Goal: Check status: Check status

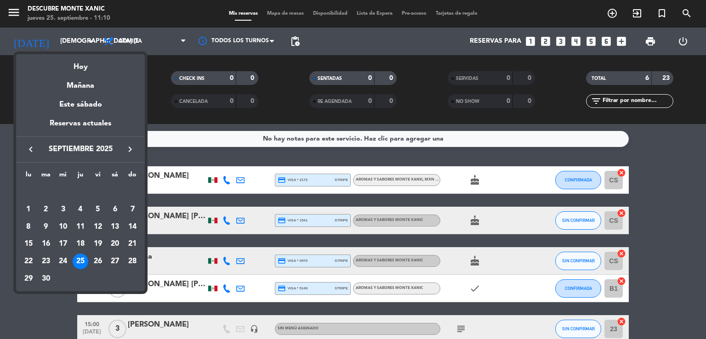
scroll to position [17, 0]
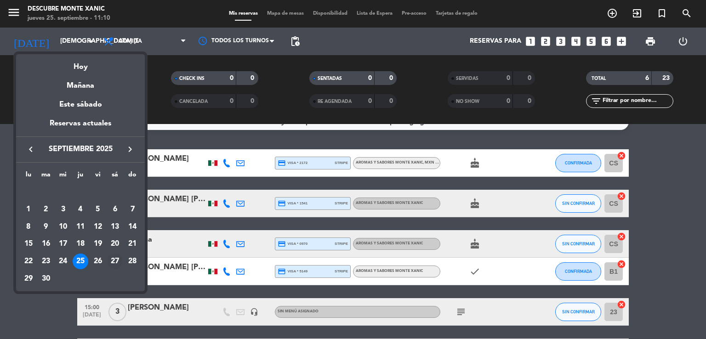
click at [117, 261] on div "27" at bounding box center [115, 262] width 16 height 16
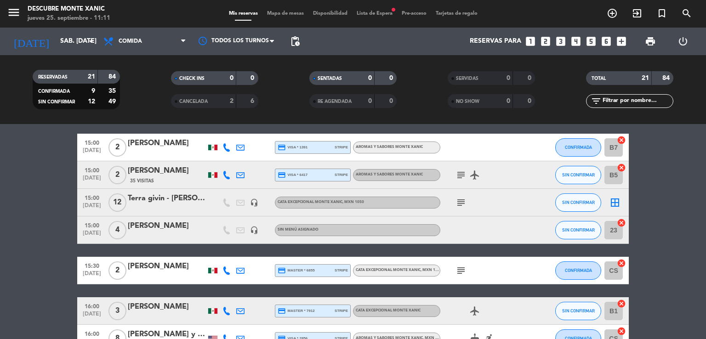
scroll to position [510, 0]
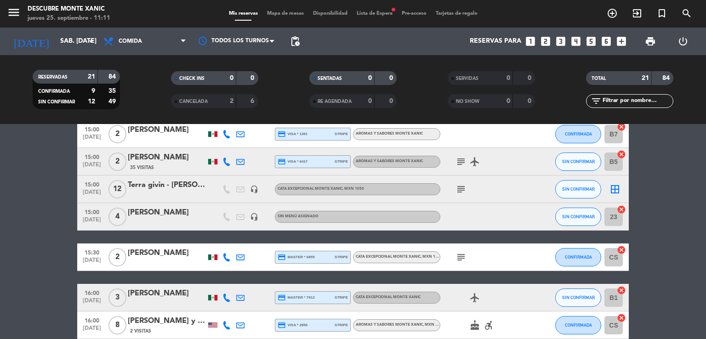
click at [456, 194] on icon "subject" at bounding box center [461, 189] width 11 height 11
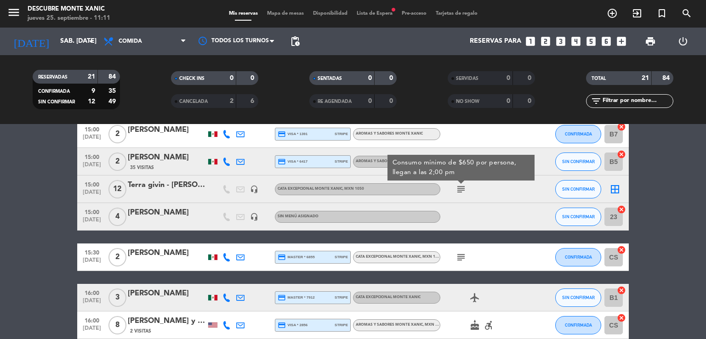
click at [462, 187] on icon "subject" at bounding box center [461, 189] width 11 height 11
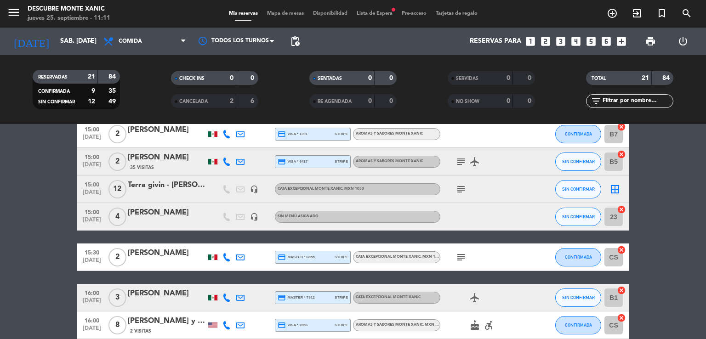
click at [462, 187] on icon "subject" at bounding box center [461, 189] width 11 height 11
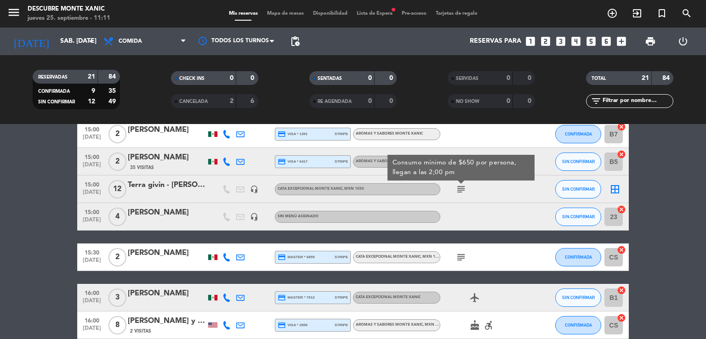
click at [462, 187] on icon "subject" at bounding box center [461, 189] width 11 height 11
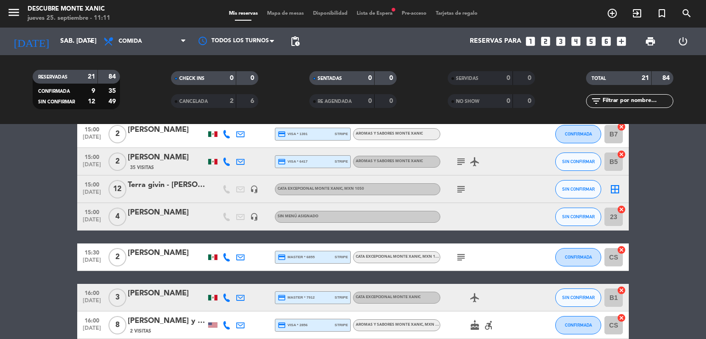
click at [462, 187] on icon "subject" at bounding box center [461, 189] width 11 height 11
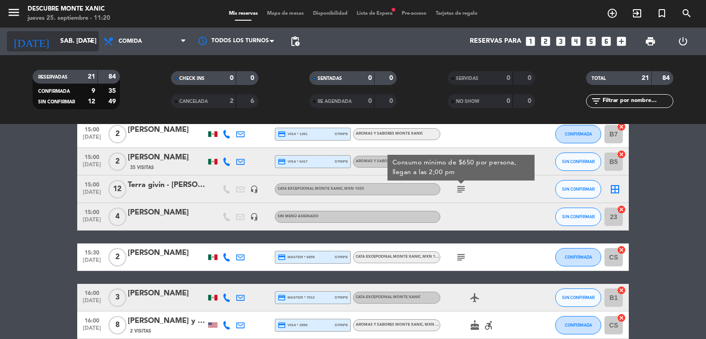
click at [62, 35] on input "sáb. [DATE]" at bounding box center [99, 41] width 87 height 17
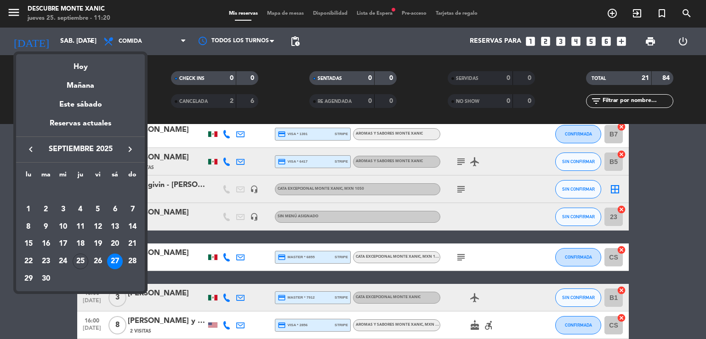
click at [133, 151] on icon "keyboard_arrow_right" at bounding box center [130, 149] width 11 height 11
click at [115, 228] on div "11" at bounding box center [115, 227] width 16 height 16
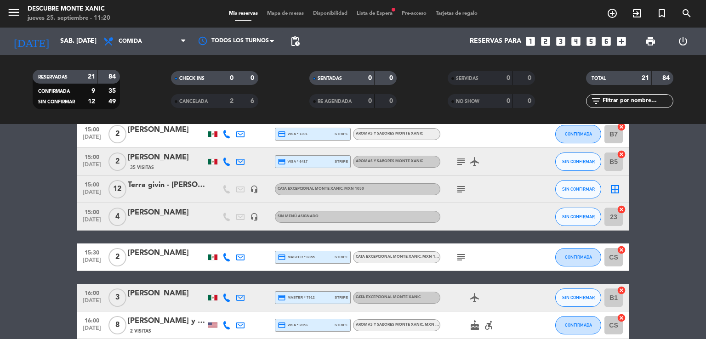
type input "sáb. [DATE]"
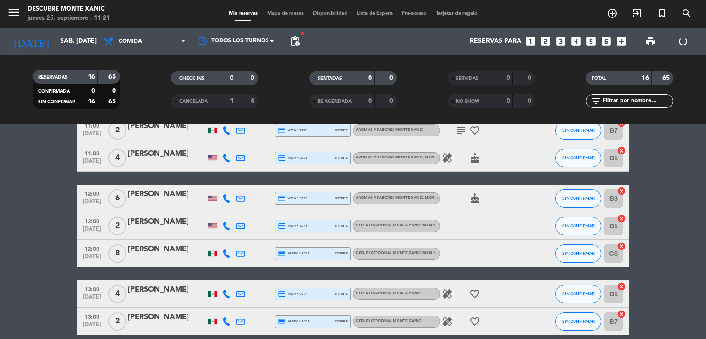
scroll to position [0, 0]
